Goal: Obtain resource: Download file/media

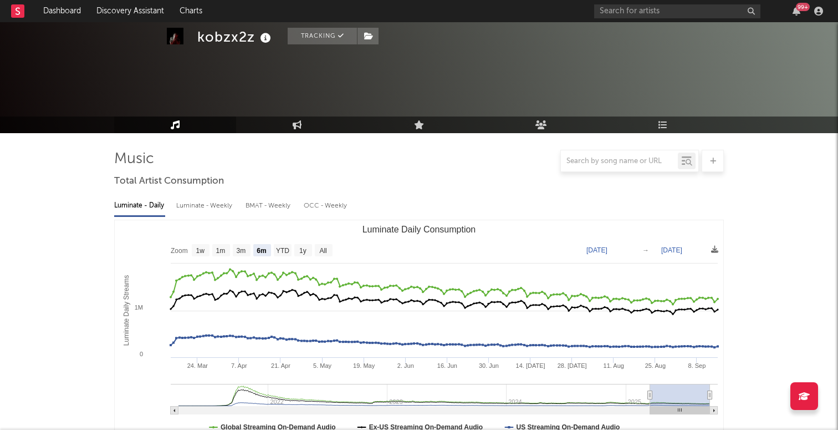
select select "6m"
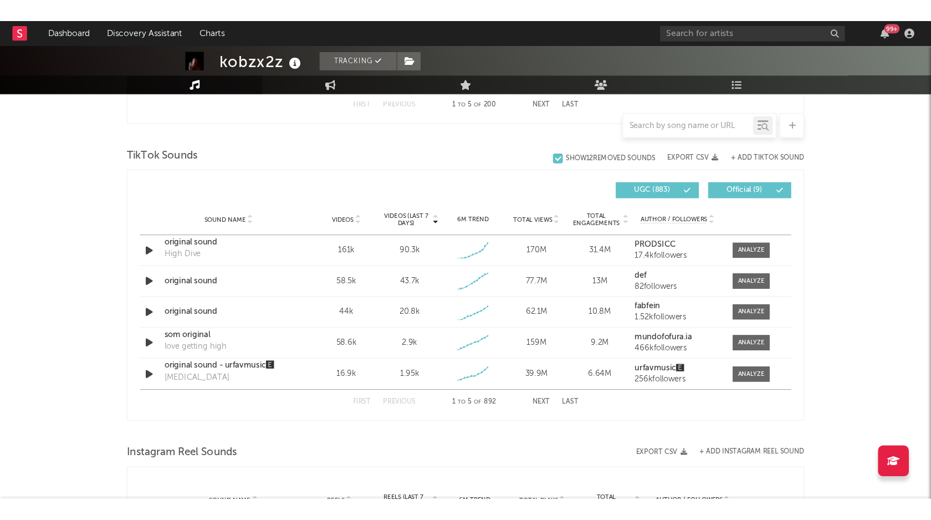
scroll to position [701, 0]
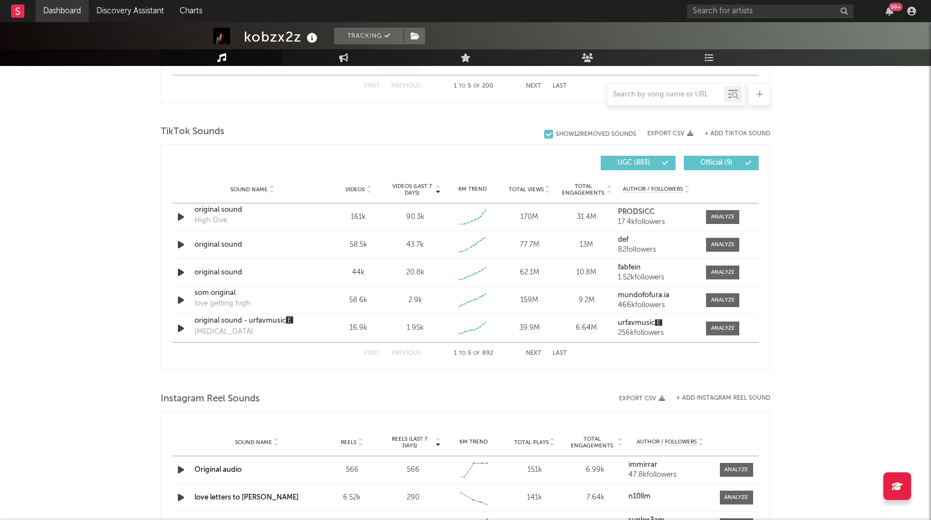
click at [59, 7] on link "Dashboard" at bounding box center [61, 11] width 53 height 22
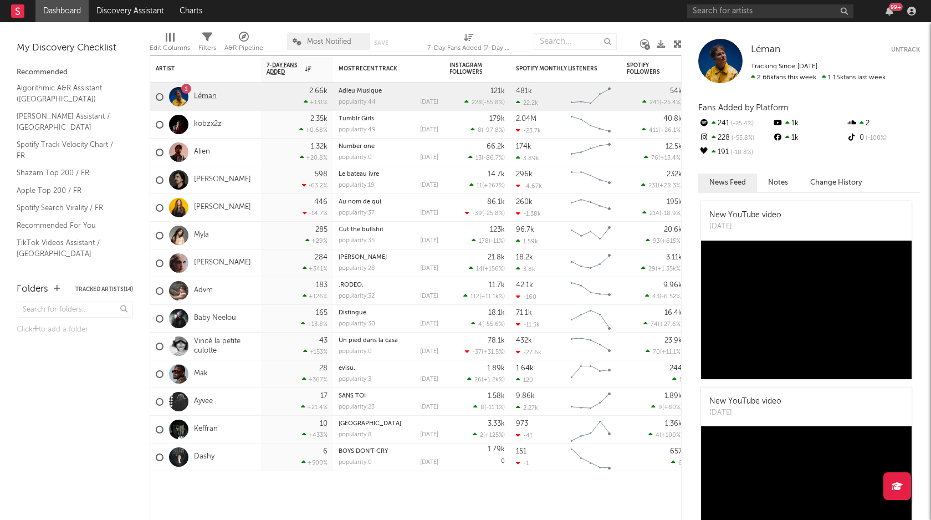
click at [215, 96] on link "Léman" at bounding box center [205, 96] width 23 height 9
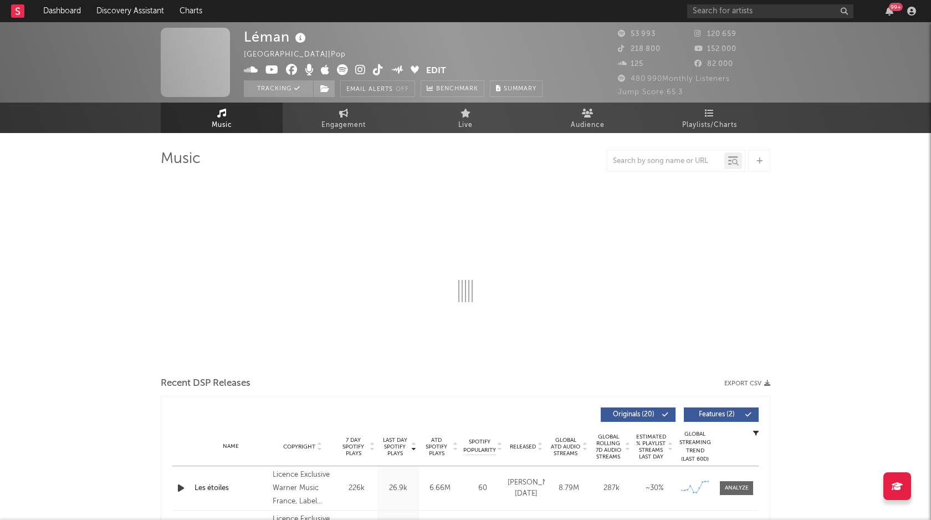
select select "6m"
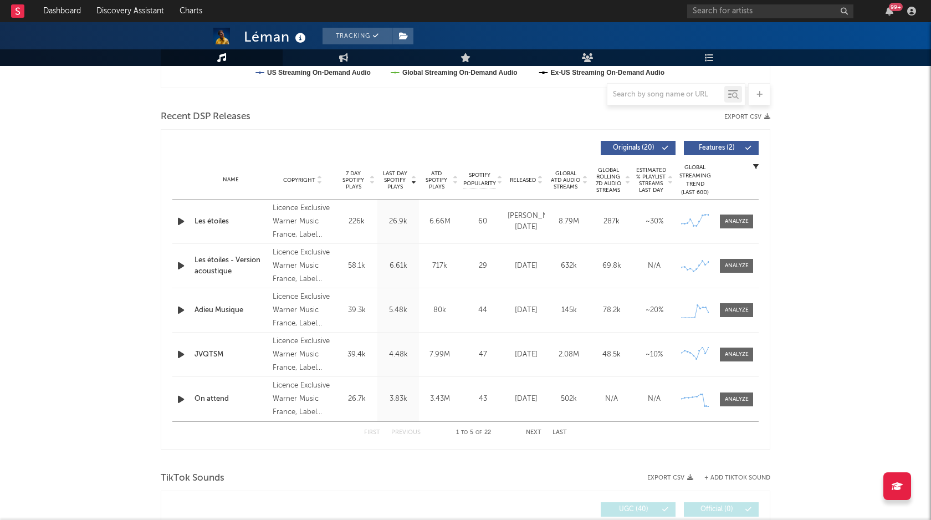
select select "6m"
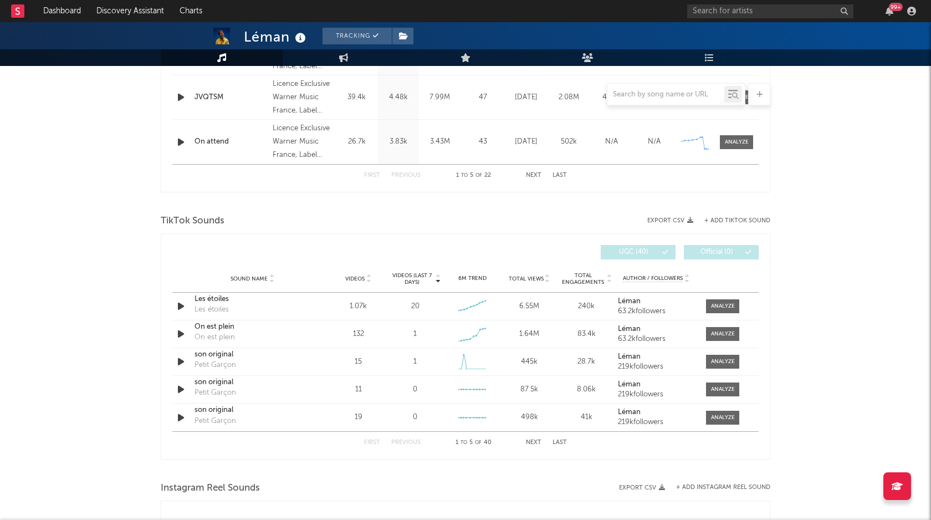
scroll to position [619, 0]
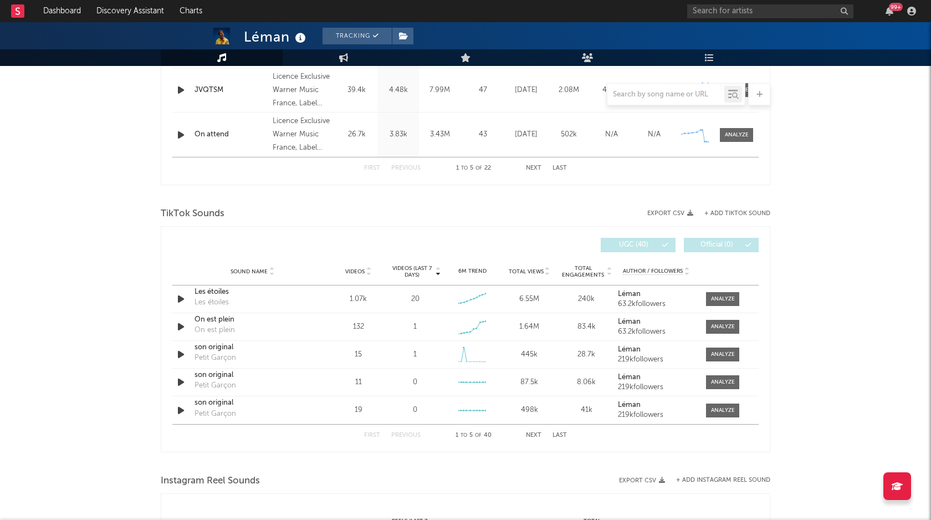
click at [526, 268] on span "Total Views" at bounding box center [526, 271] width 35 height 7
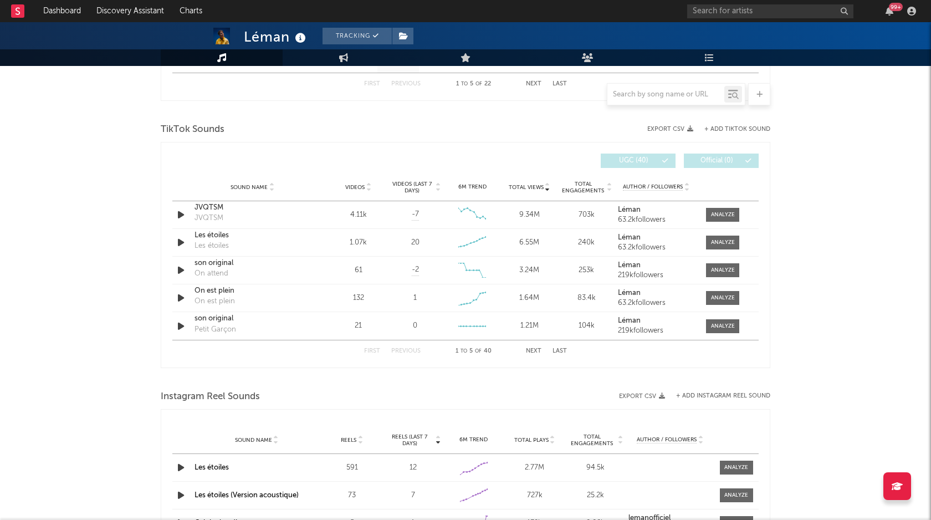
scroll to position [800, 0]
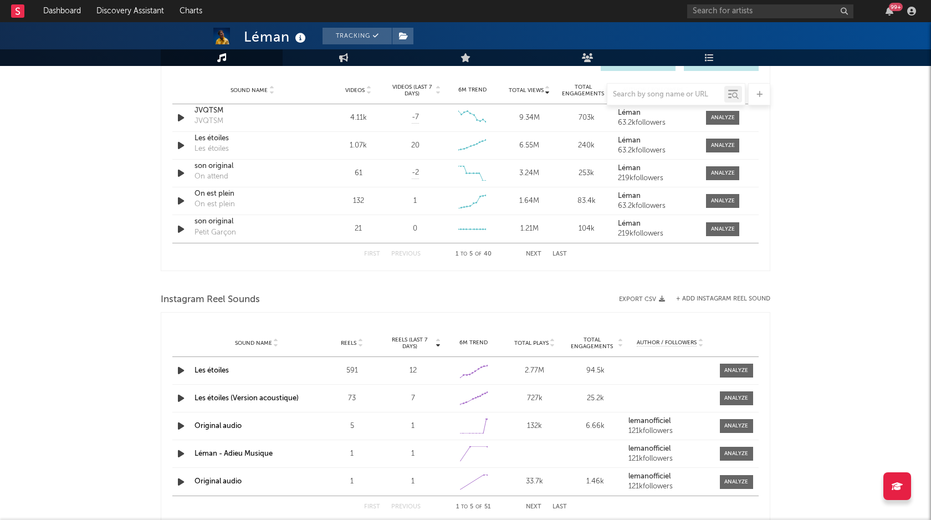
click at [547, 342] on span "Total Plays" at bounding box center [531, 343] width 34 height 7
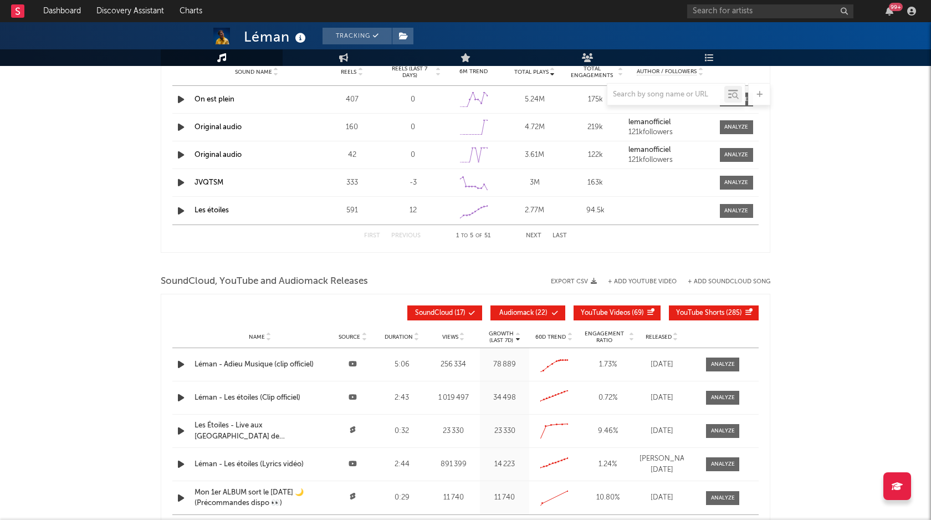
scroll to position [1177, 0]
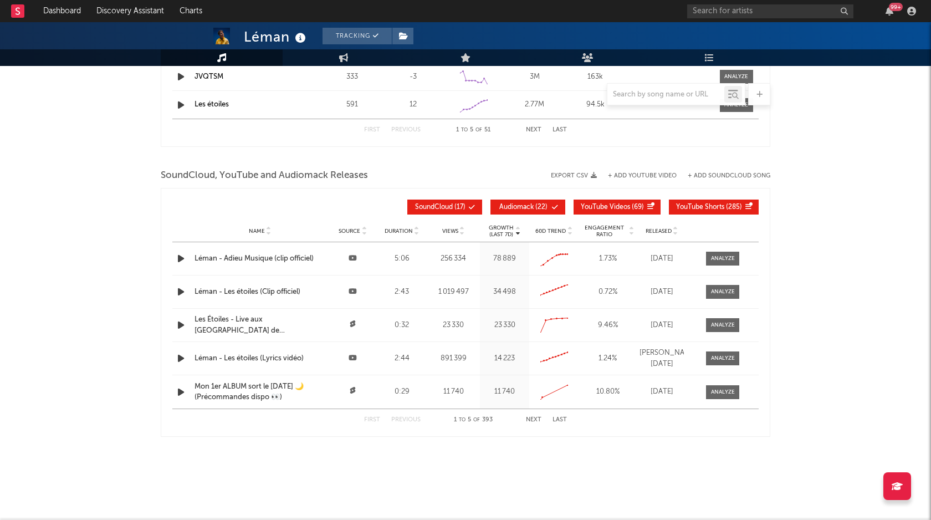
click at [631, 204] on span "YouTube Videos ( 69 )" at bounding box center [612, 207] width 63 height 7
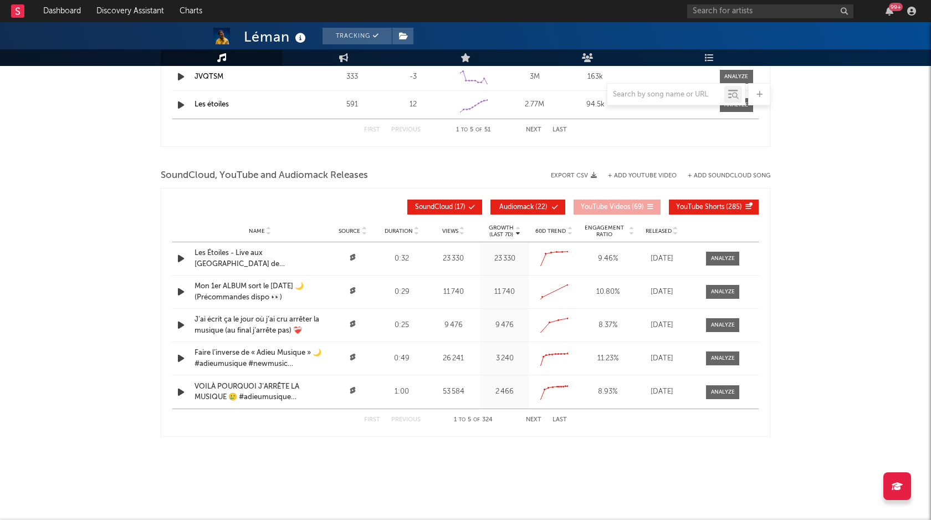
click at [631, 204] on span "YouTube Videos ( 69 )" at bounding box center [612, 207] width 63 height 7
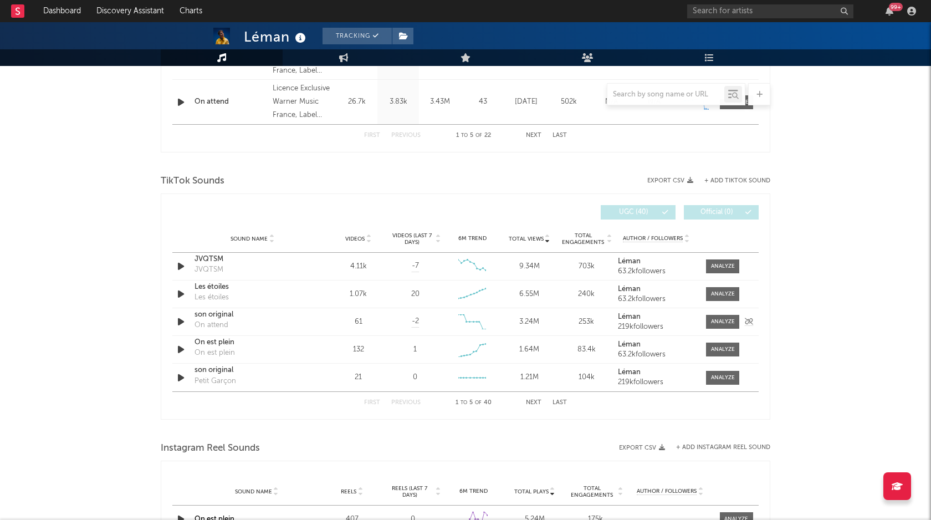
scroll to position [651, 0]
click at [716, 298] on div at bounding box center [723, 294] width 24 height 8
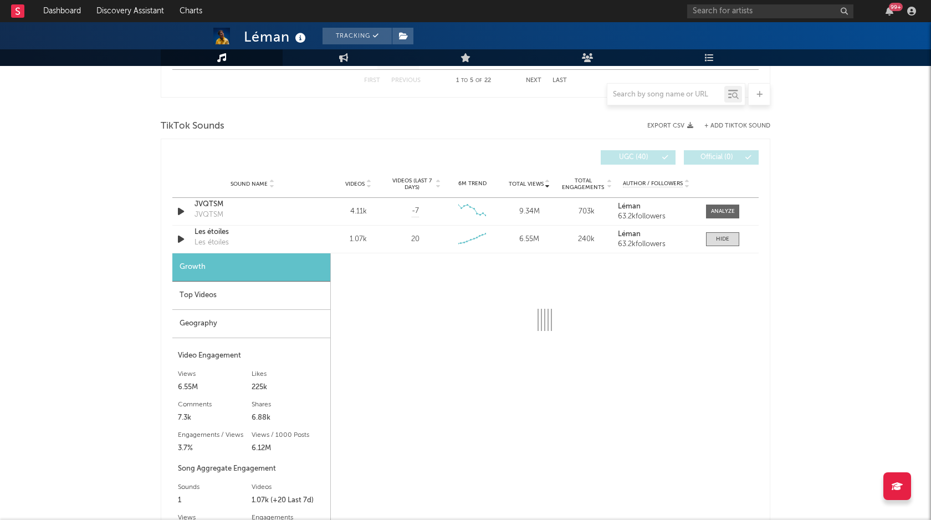
scroll to position [716, 0]
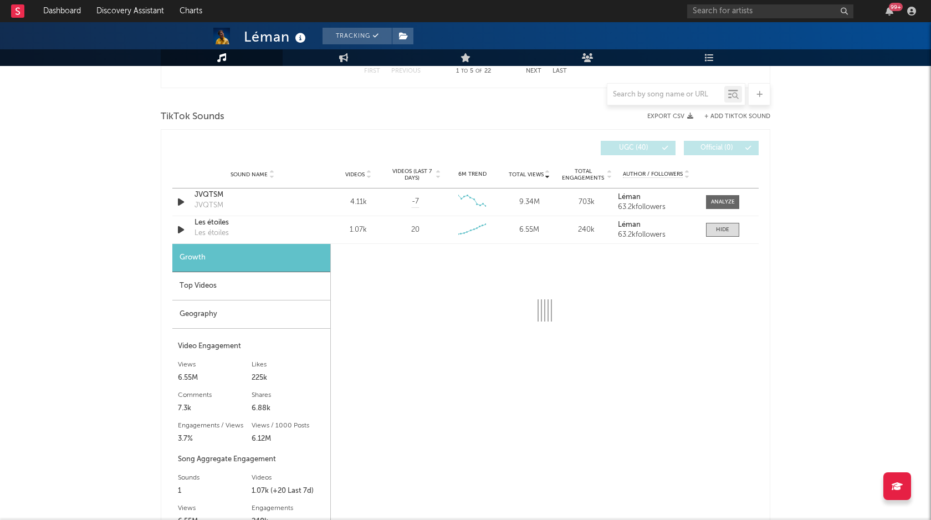
select select "6m"
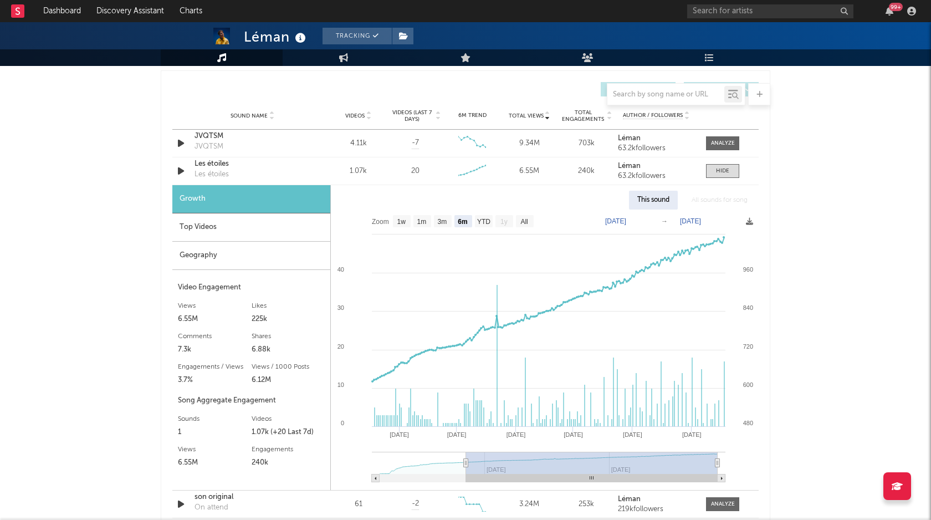
scroll to position [776, 0]
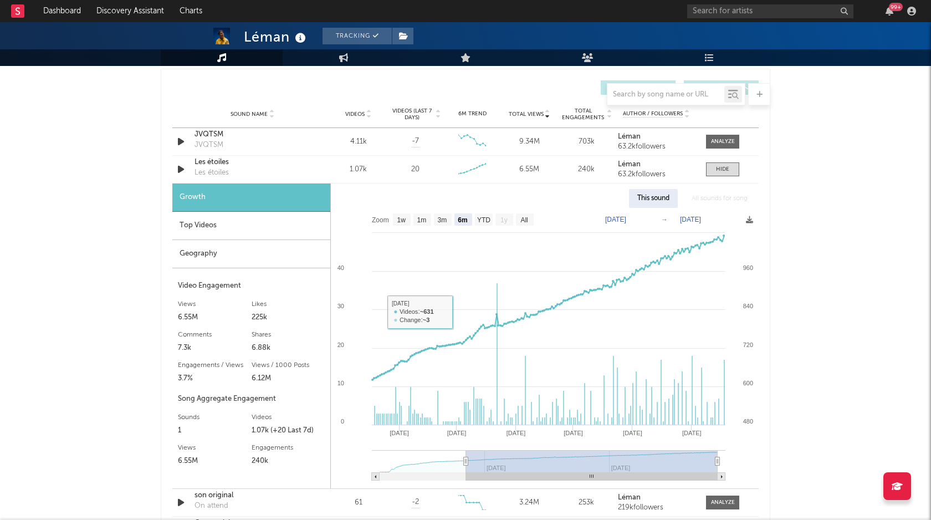
click at [237, 227] on div "Top Videos" at bounding box center [251, 226] width 158 height 28
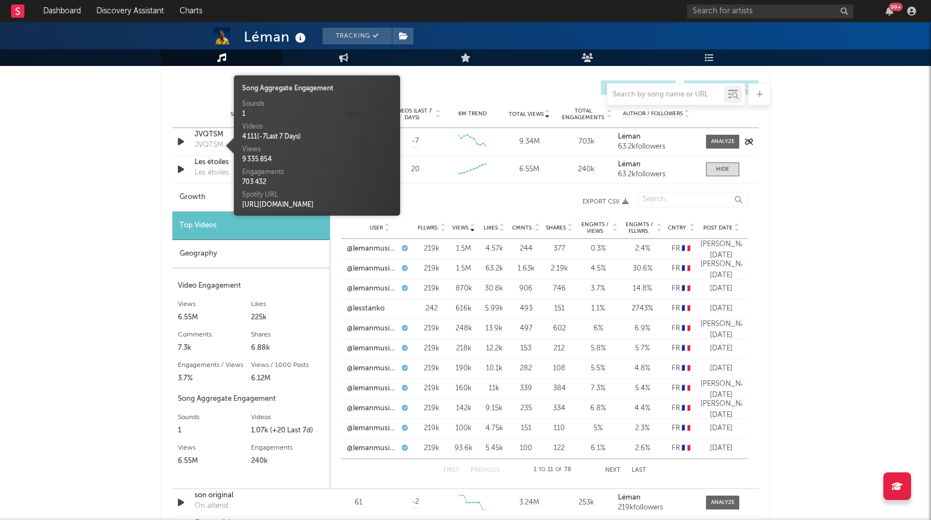
click at [216, 144] on div "JVQTSM" at bounding box center [209, 145] width 29 height 11
click at [706, 141] on span at bounding box center [722, 142] width 33 height 14
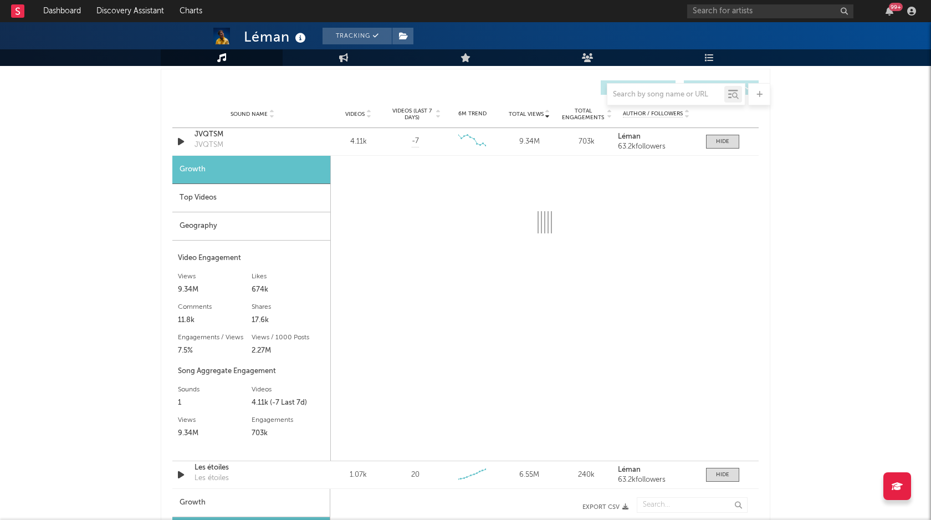
click at [248, 208] on div "Top Videos" at bounding box center [251, 198] width 158 height 28
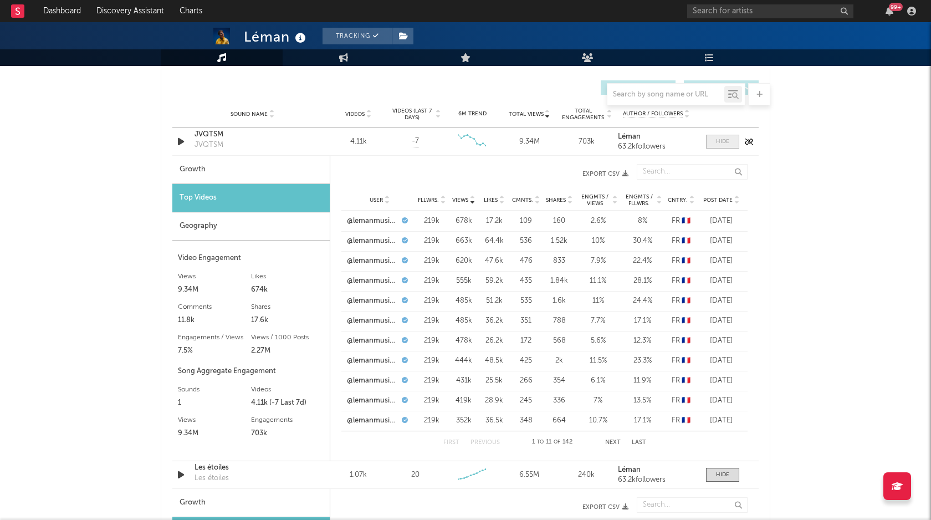
click at [721, 140] on div at bounding box center [722, 141] width 13 height 8
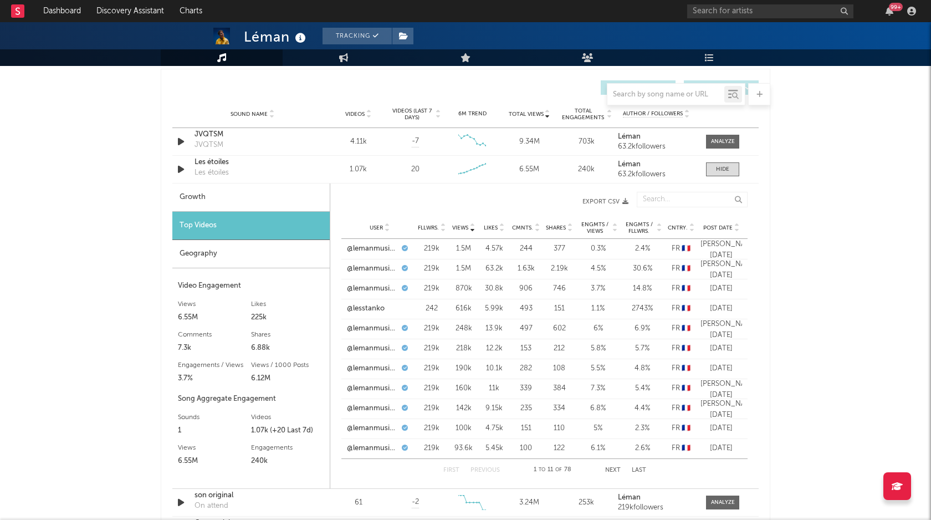
click at [603, 202] on button "Export CSV" at bounding box center [491, 201] width 276 height 7
click at [661, 144] on div "63.2k followers" at bounding box center [656, 147] width 77 height 8
click at [722, 141] on div at bounding box center [723, 141] width 24 height 8
select select "6m"
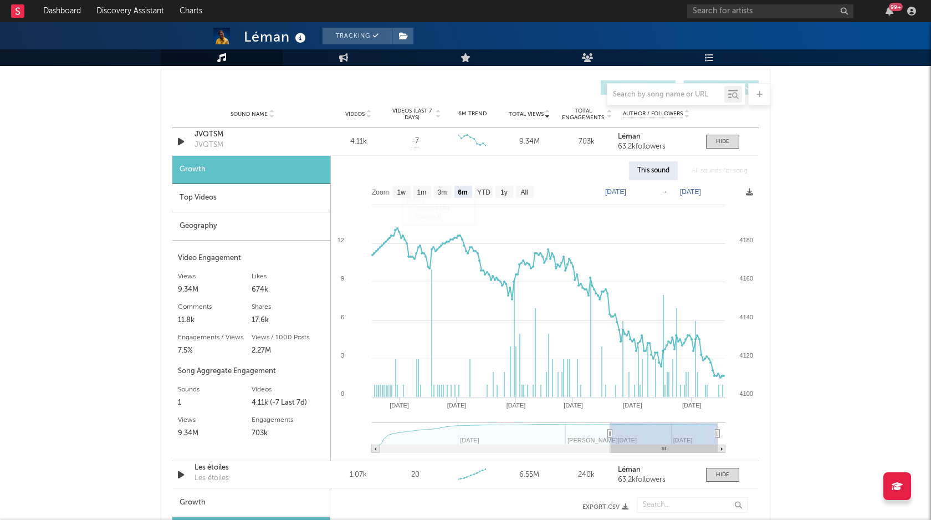
click at [262, 193] on div "Top Videos" at bounding box center [251, 198] width 158 height 28
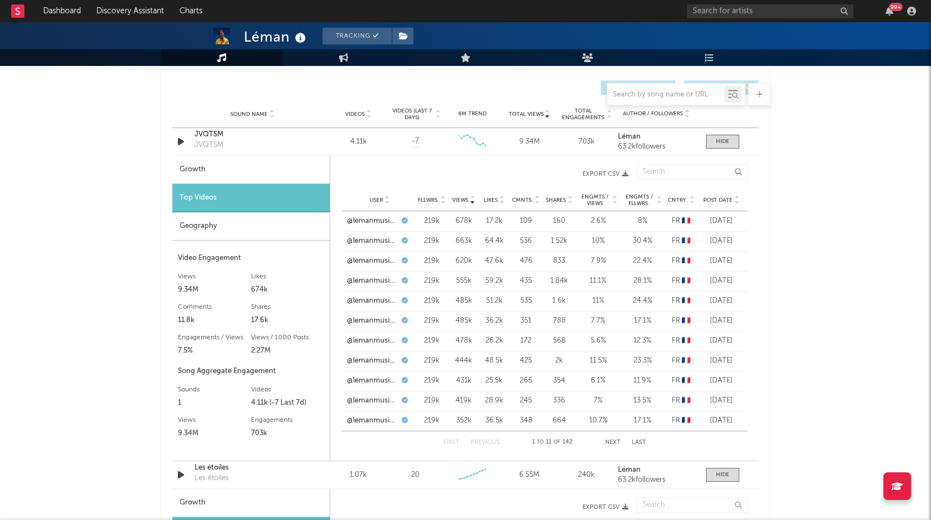
click at [598, 172] on button "Export CSV" at bounding box center [491, 174] width 276 height 7
click at [826, 232] on div "Léman Tracking [GEOGRAPHIC_DATA] | Pop Edit Tracking Email Alerts Off Benchmark…" at bounding box center [465, 389] width 931 height 2286
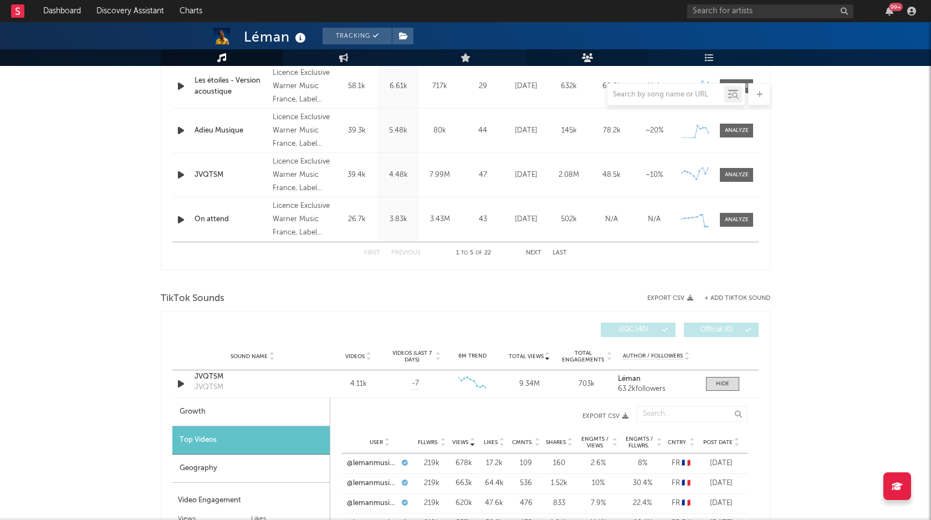
scroll to position [0, 0]
